Goal: Task Accomplishment & Management: Use online tool/utility

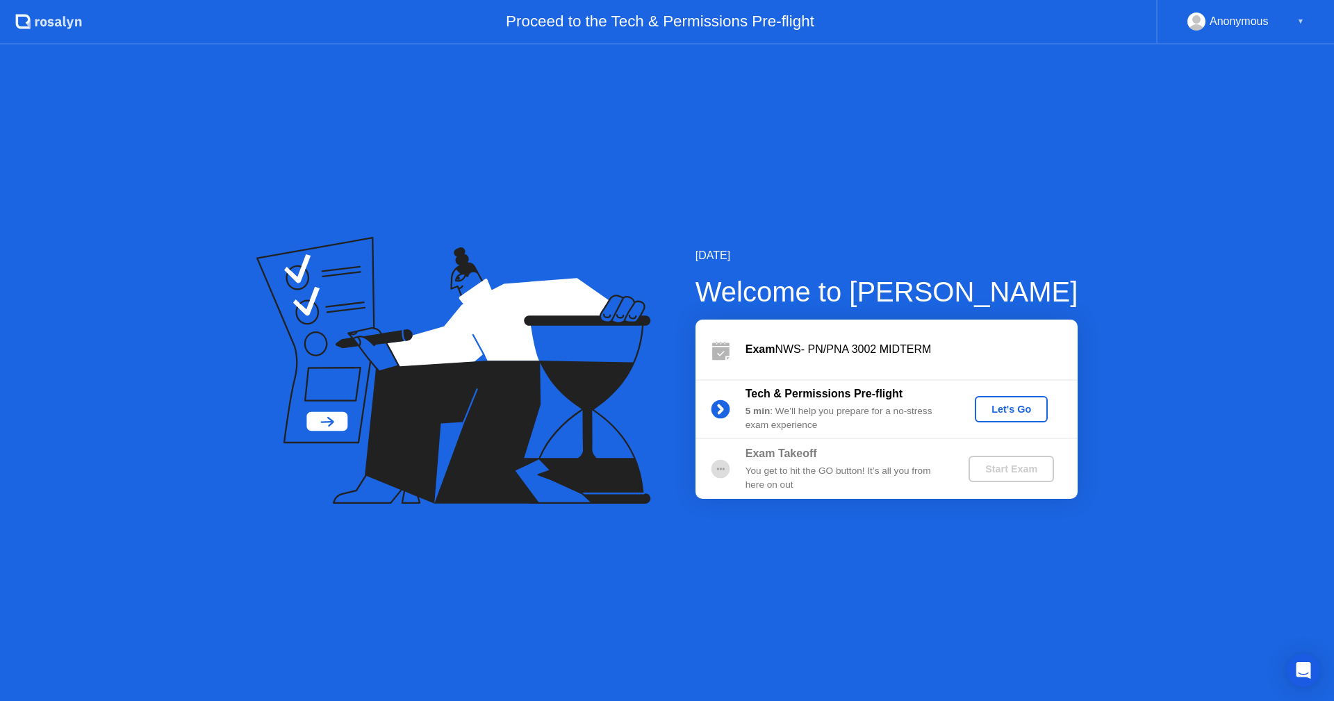
click at [1008, 408] on div "Let's Go" at bounding box center [1012, 409] width 62 height 11
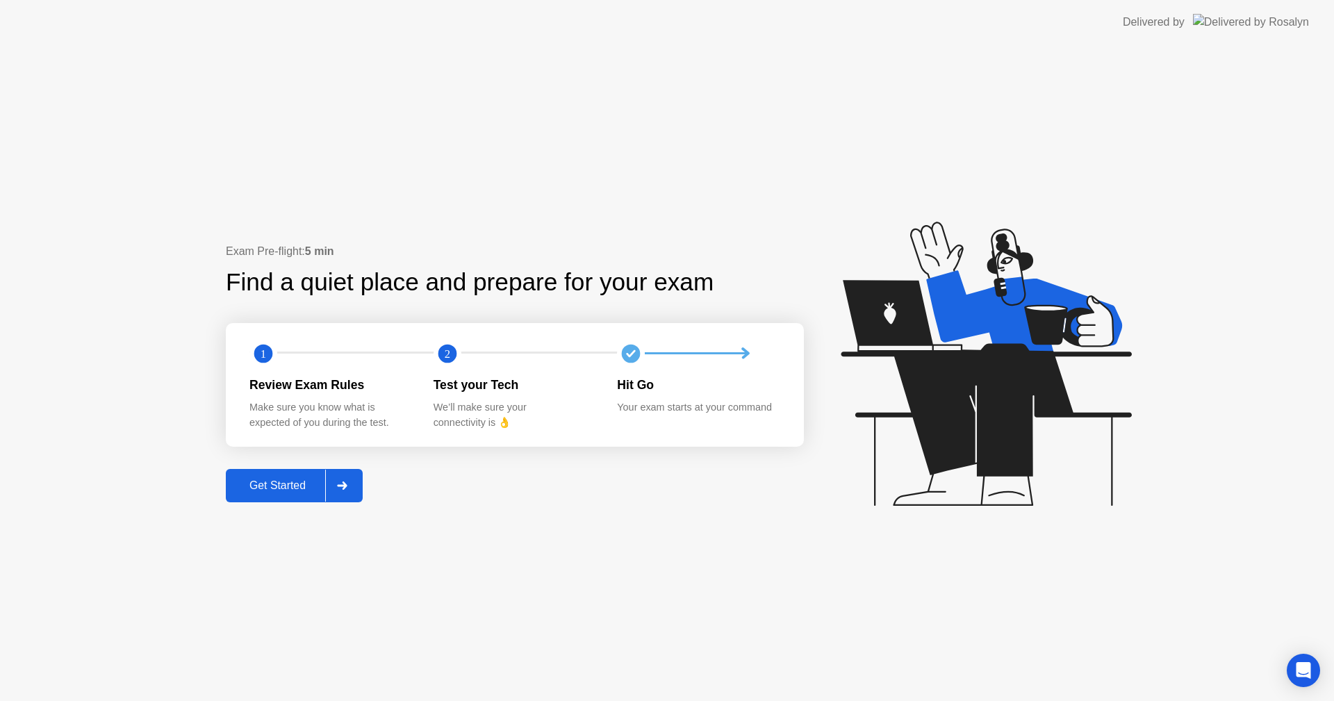
click at [287, 482] on div "Get Started" at bounding box center [277, 485] width 95 height 13
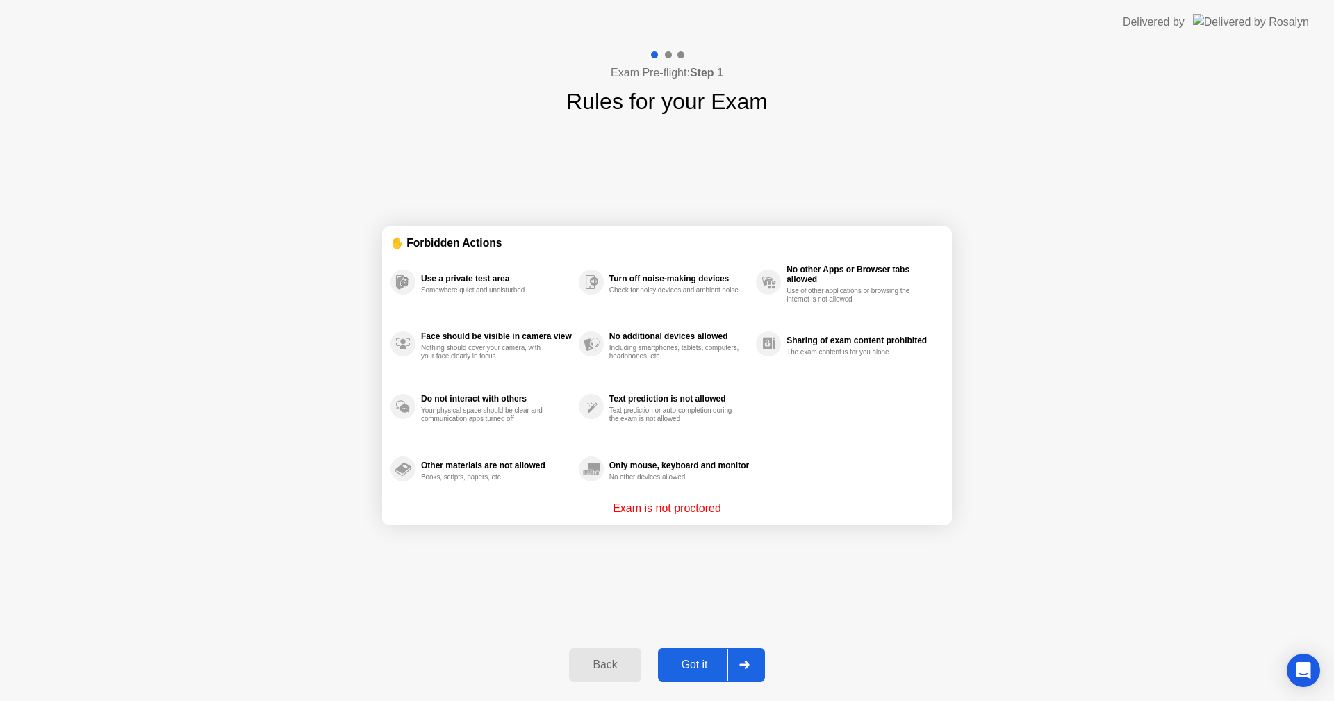
click at [694, 666] on div "Got it" at bounding box center [694, 665] width 65 height 13
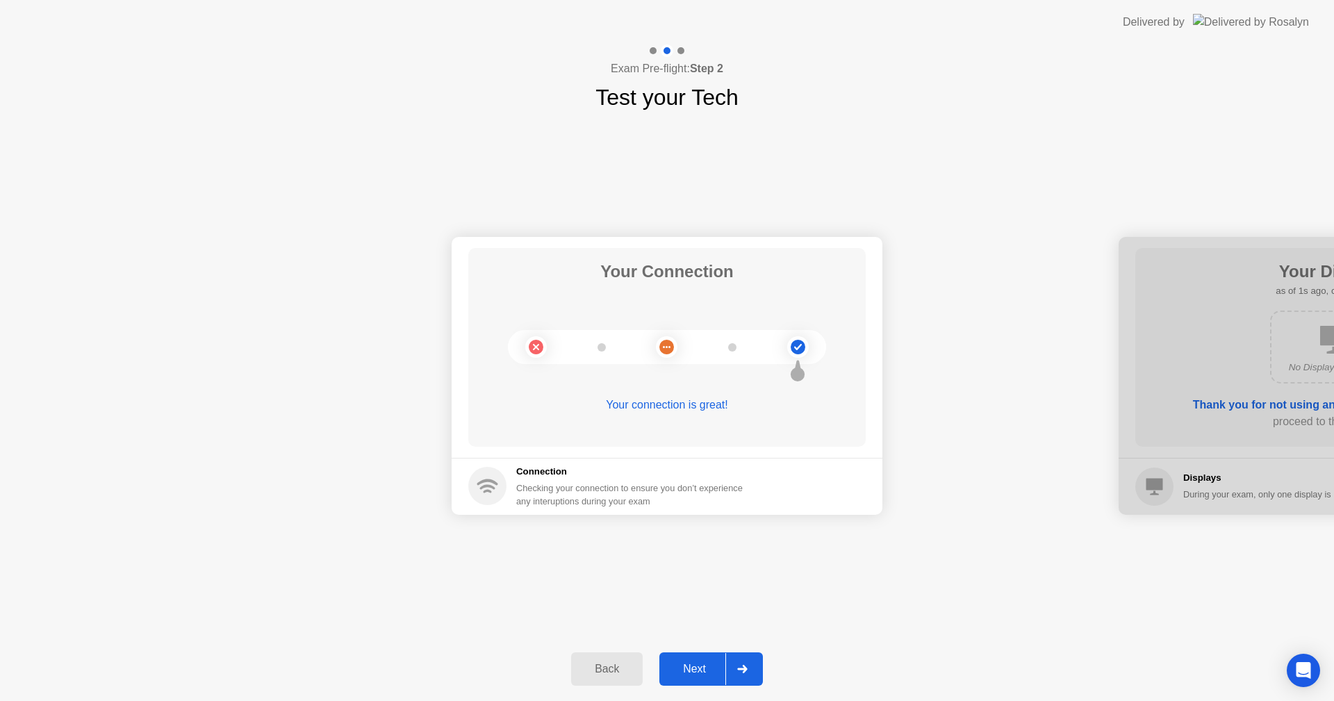
click at [695, 666] on div "Next" at bounding box center [695, 669] width 62 height 13
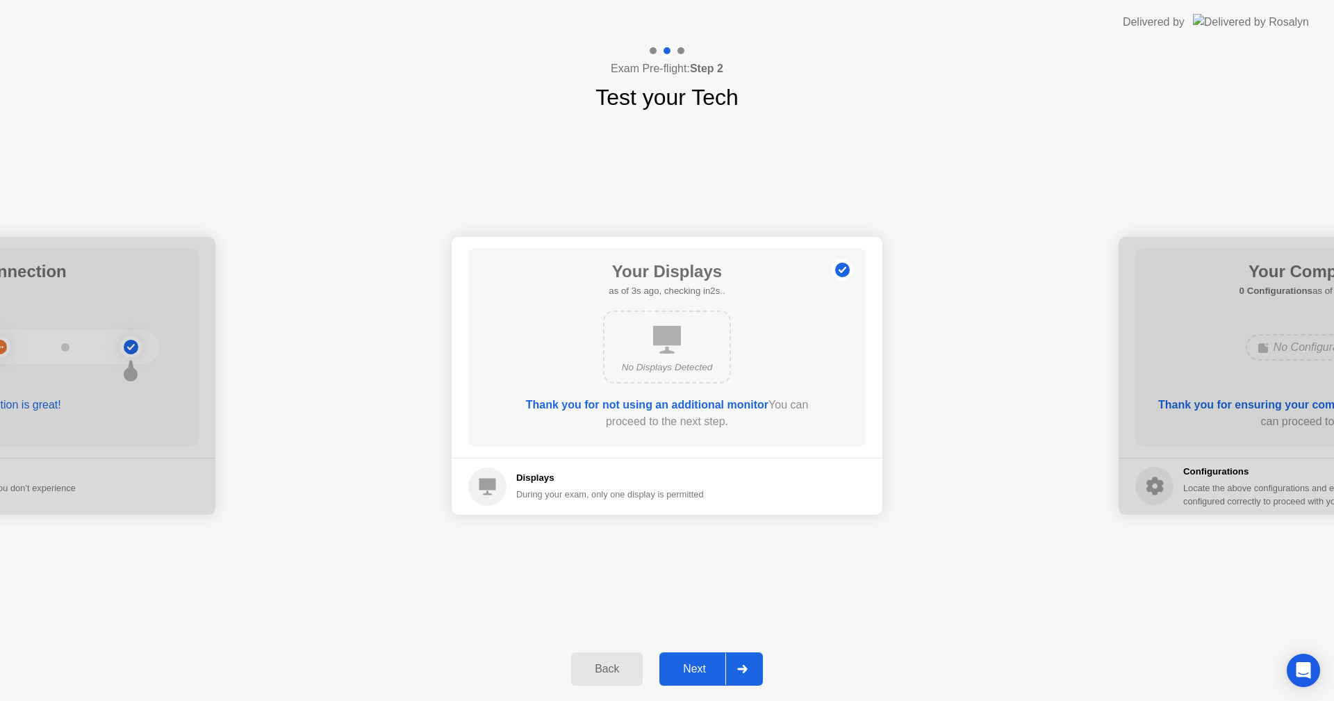
click at [695, 666] on div "Next" at bounding box center [695, 669] width 62 height 13
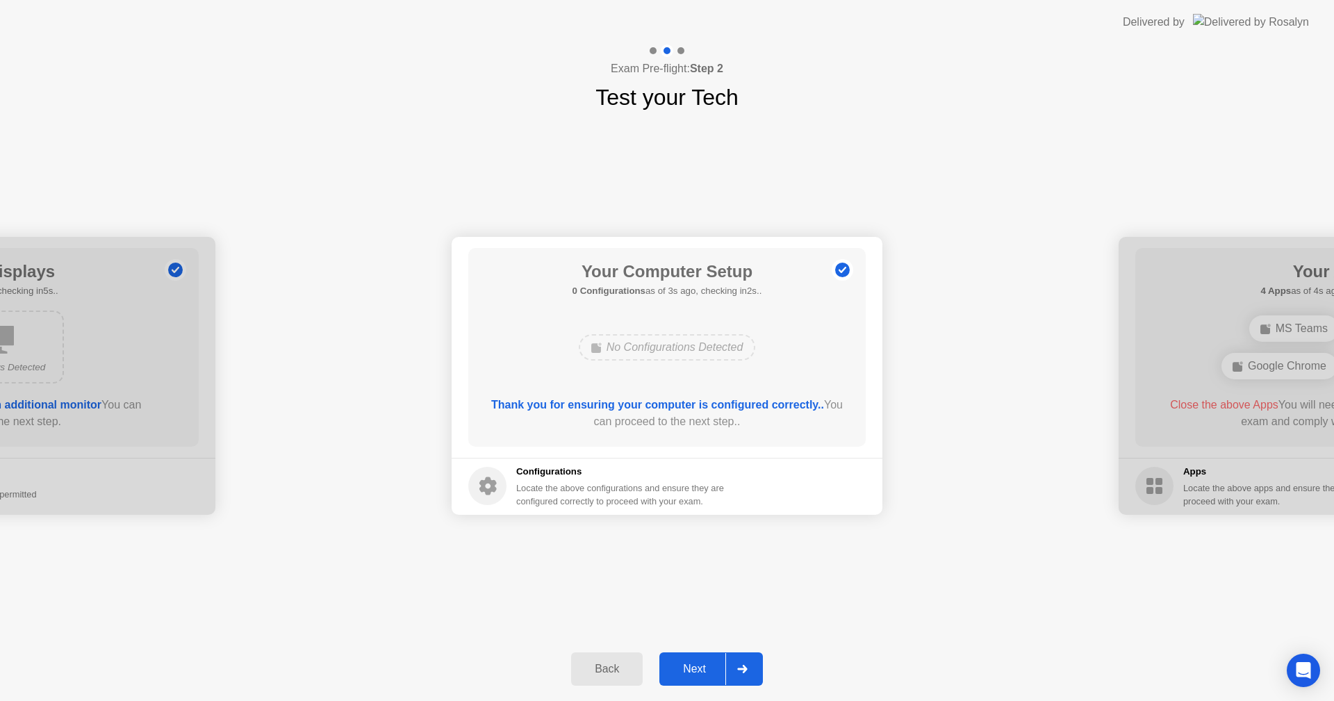
click at [695, 666] on div "Next" at bounding box center [695, 669] width 62 height 13
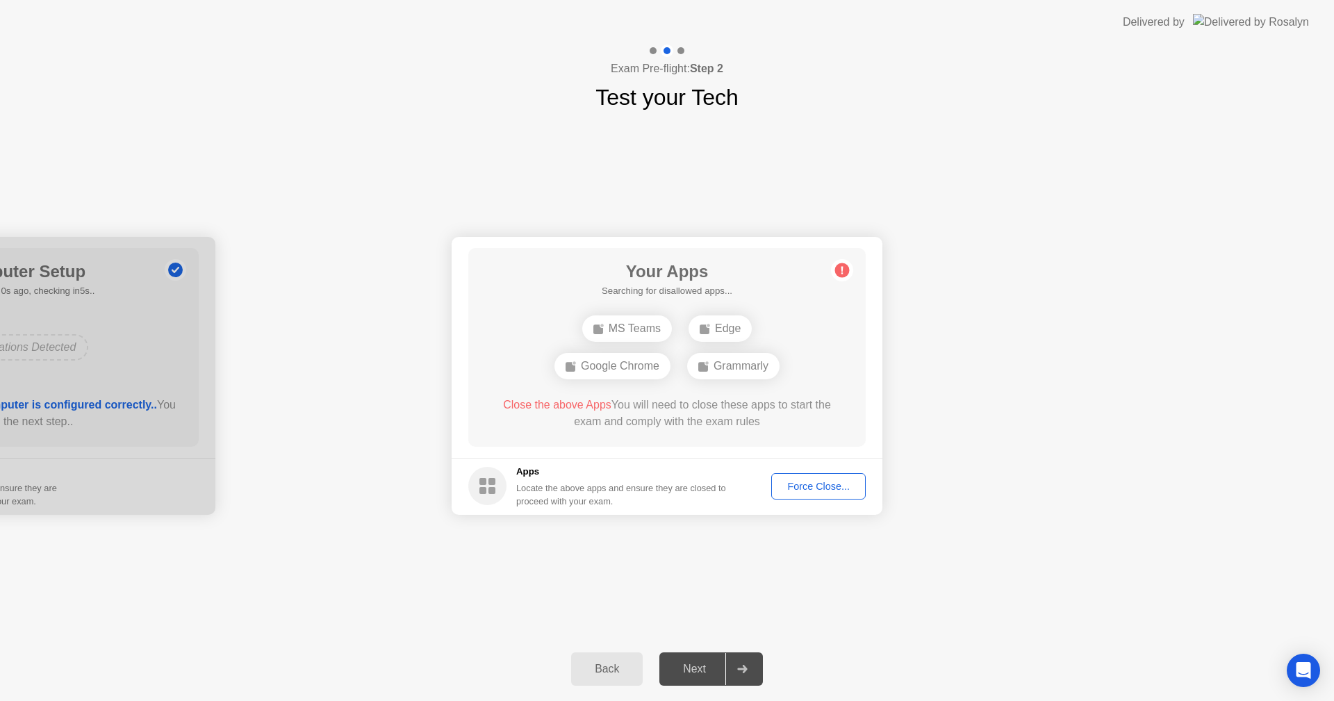
click at [807, 486] on div "Force Close..." at bounding box center [818, 486] width 85 height 11
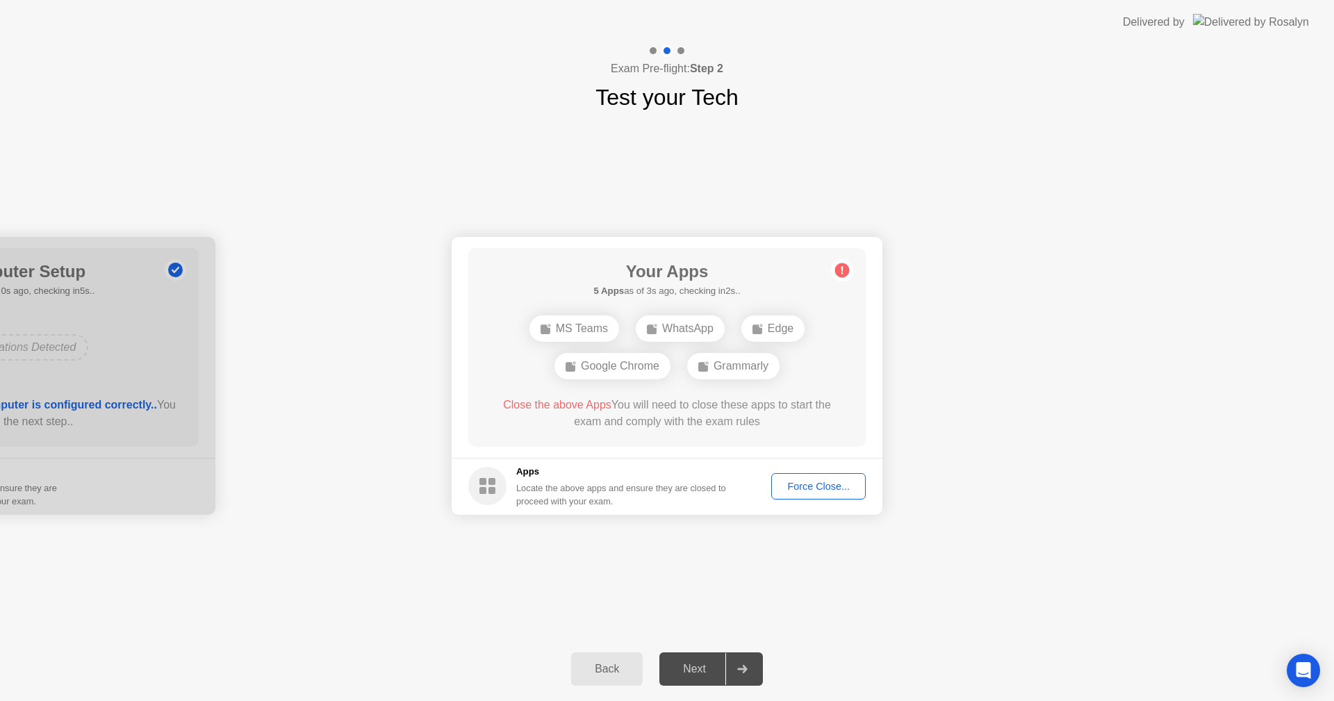
click at [814, 486] on div "Force Close..." at bounding box center [818, 486] width 85 height 11
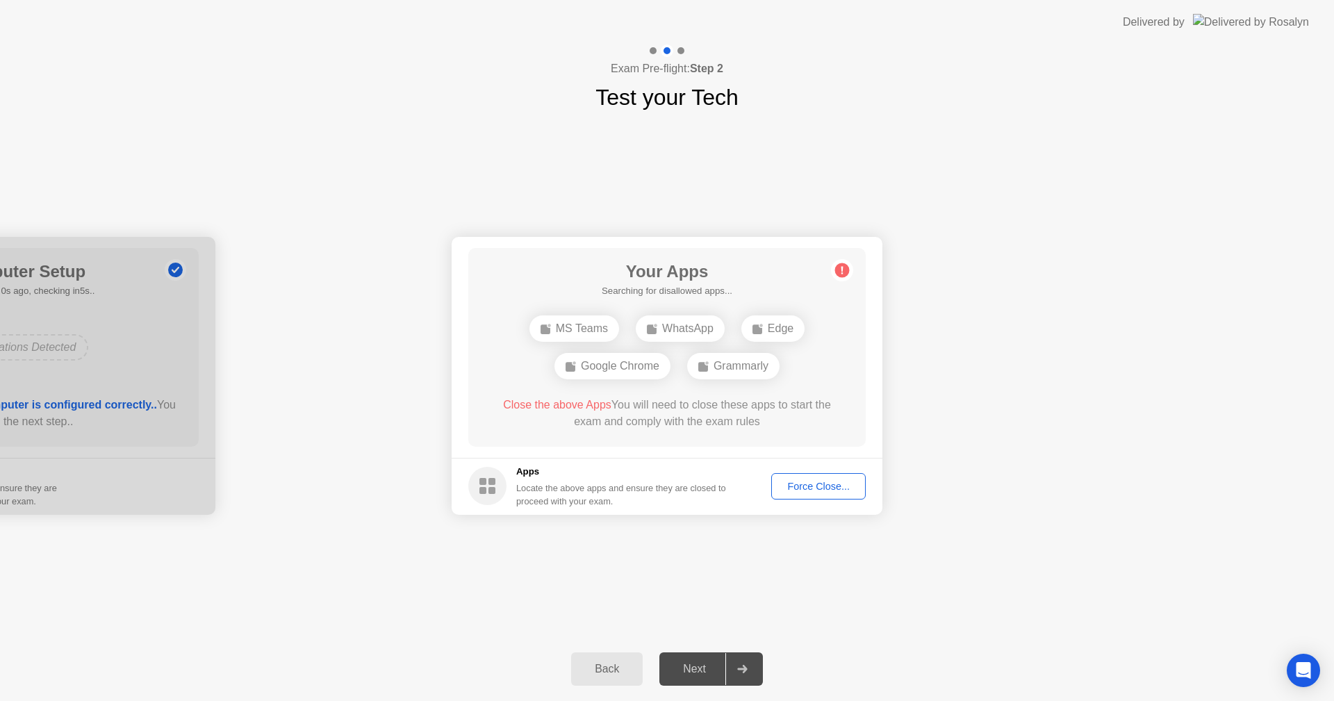
click at [809, 486] on div "Force Close..." at bounding box center [818, 486] width 85 height 11
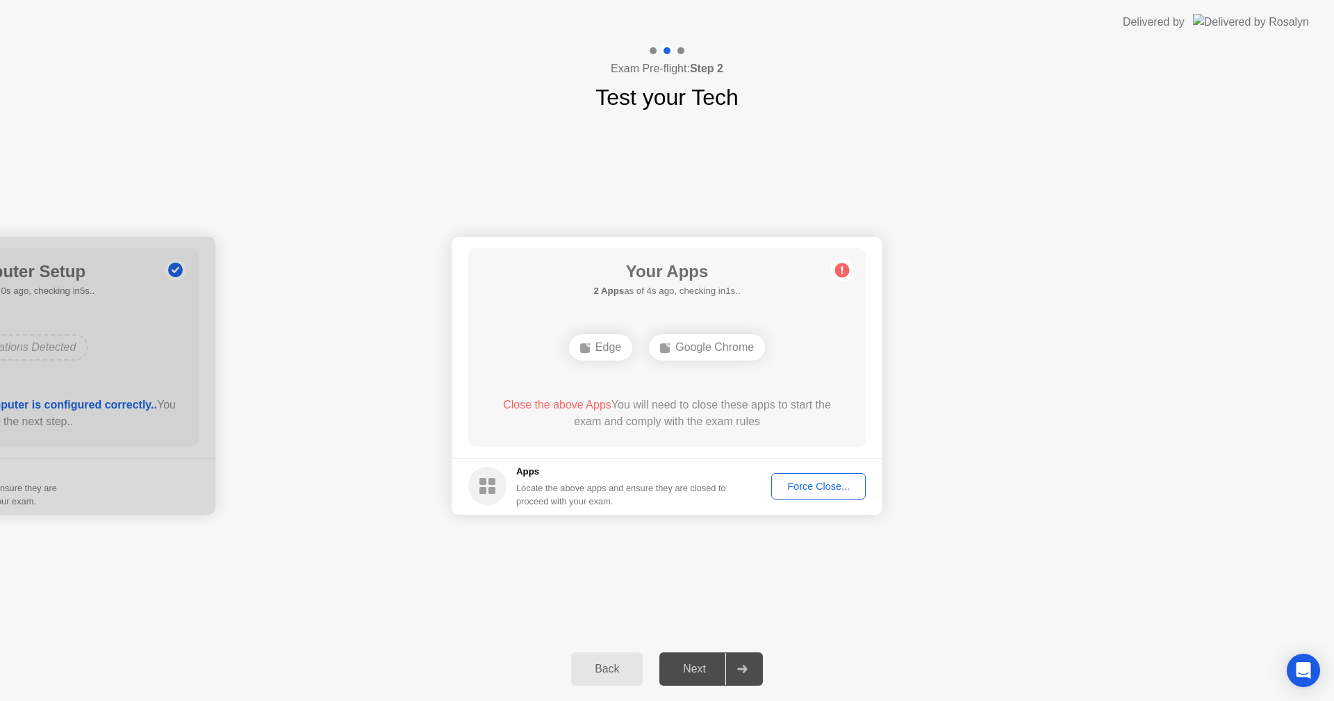
click at [816, 483] on div "Force Close..." at bounding box center [818, 486] width 85 height 11
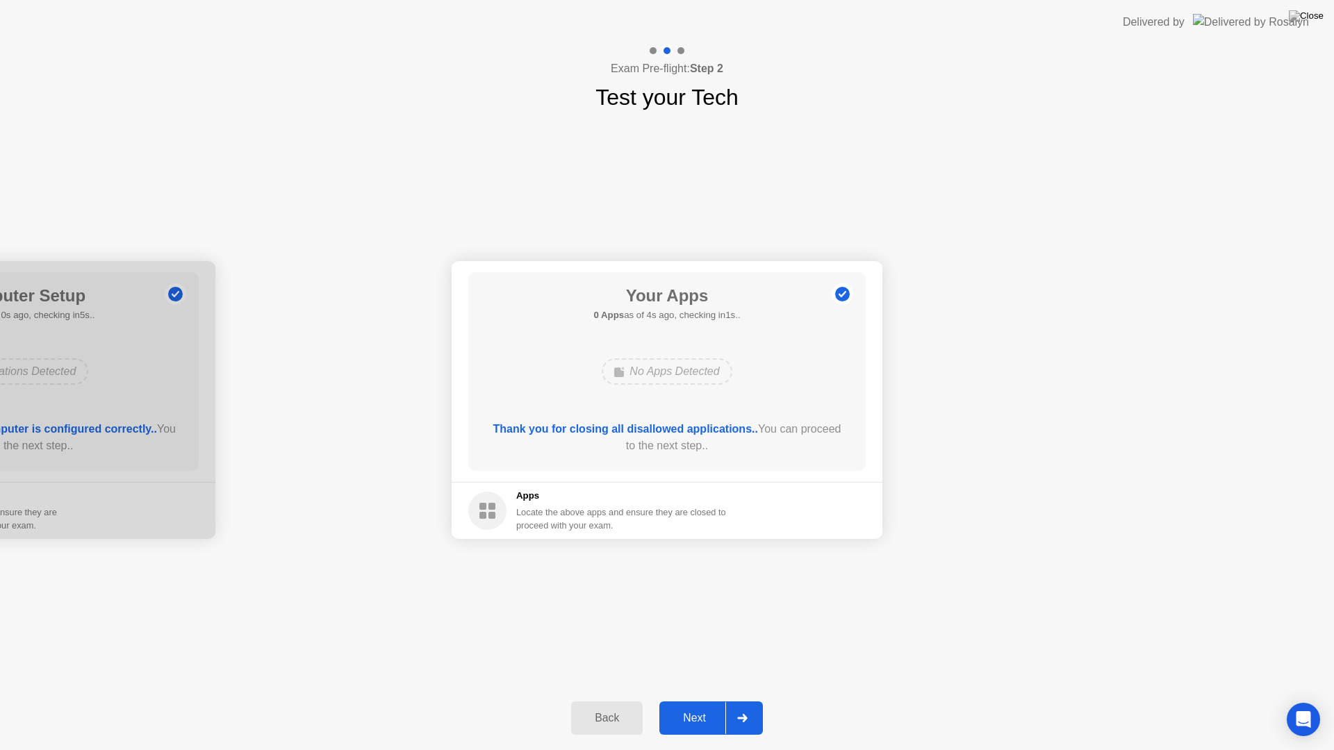
click at [709, 700] on div "Next" at bounding box center [695, 718] width 62 height 13
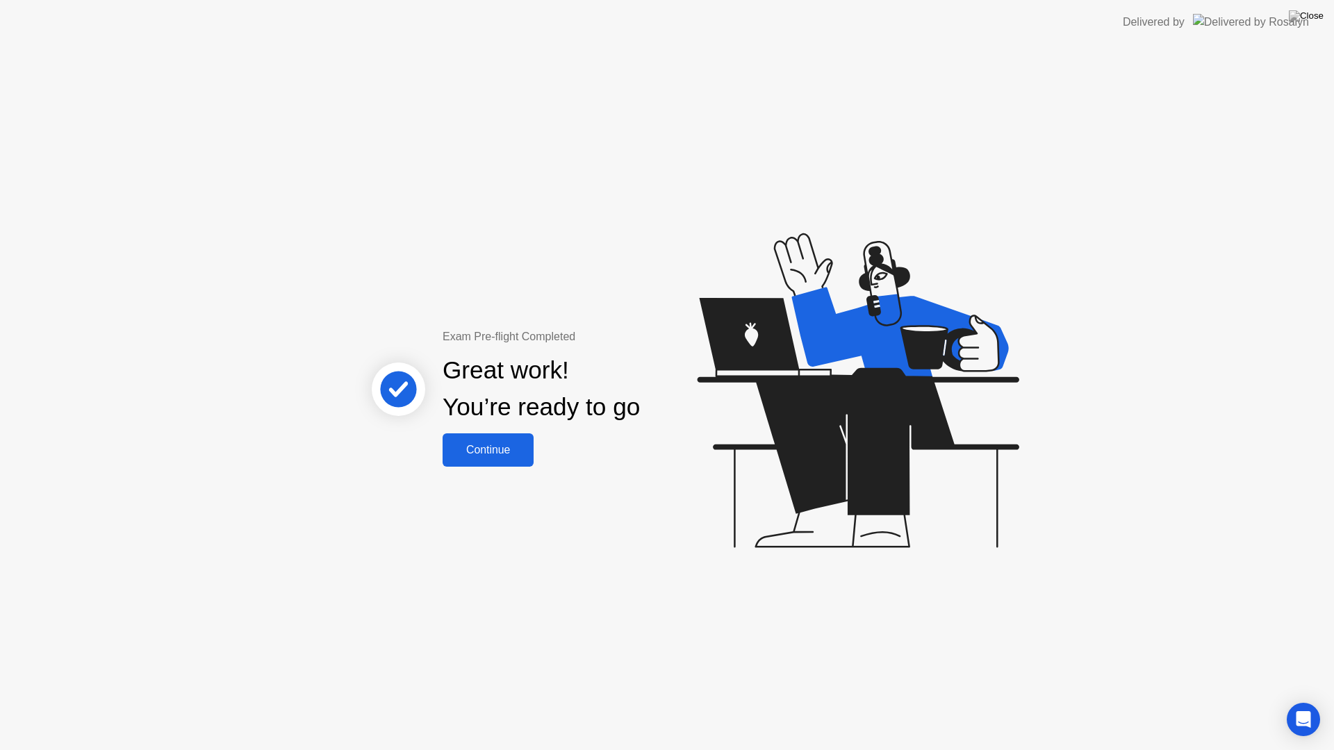
click at [505, 444] on div "Continue" at bounding box center [488, 450] width 83 height 13
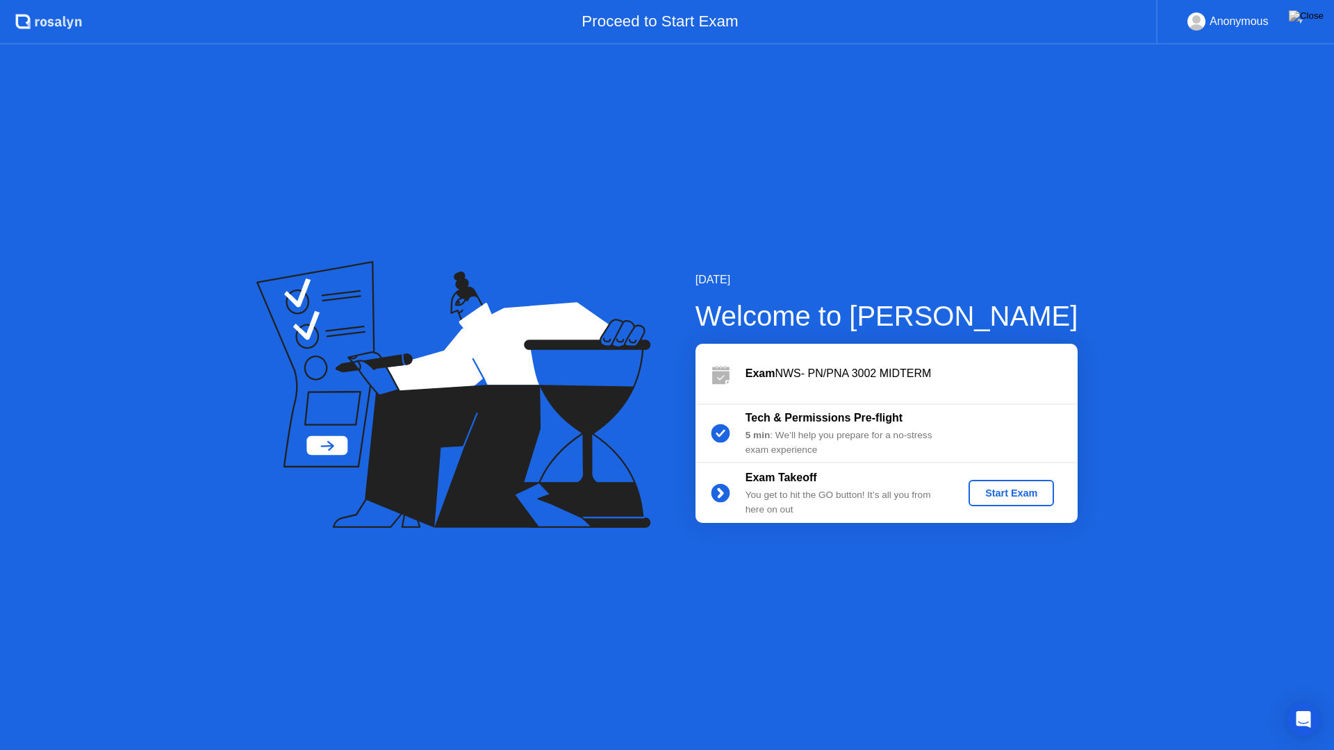
click at [1021, 496] on div "Start Exam" at bounding box center [1011, 493] width 74 height 11
